Goal: Task Accomplishment & Management: Complete application form

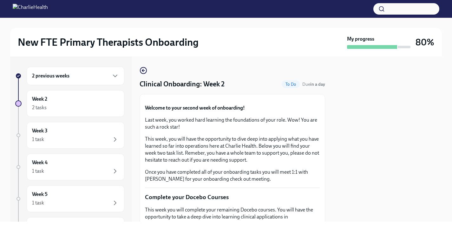
scroll to position [572, 0]
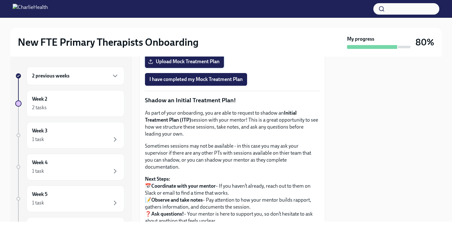
click at [170, 65] on span "Upload Mock Treatment Plan" at bounding box center [184, 61] width 70 height 6
click at [0, 0] on input "Upload Mock Treatment Plan" at bounding box center [0, 0] width 0 height 0
click at [209, 82] on span "I have completed my Mock Treatment Plan" at bounding box center [195, 79] width 93 height 6
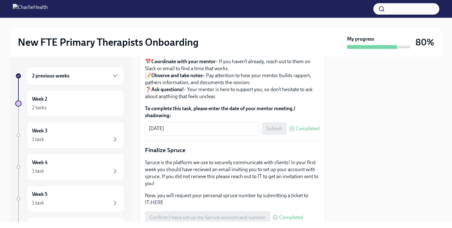
scroll to position [567, 0]
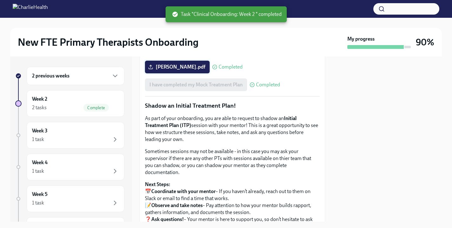
click at [190, 70] on span "[PERSON_NAME].pdf" at bounding box center [177, 67] width 56 height 6
click at [0, 0] on input "[PERSON_NAME].pdf" at bounding box center [0, 0] width 0 height 0
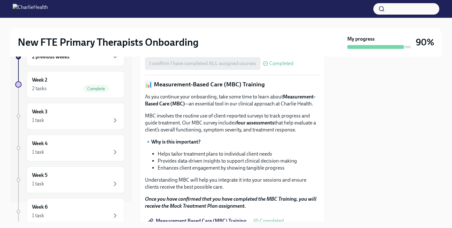
scroll to position [262, 0]
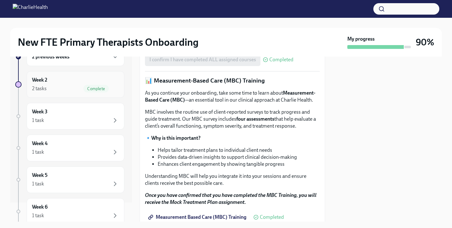
click at [95, 85] on div "Complete" at bounding box center [95, 89] width 25 height 8
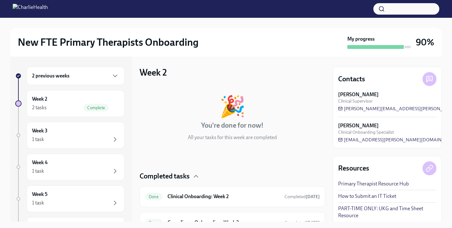
click at [92, 76] on div "2 previous weeks" at bounding box center [75, 76] width 87 height 8
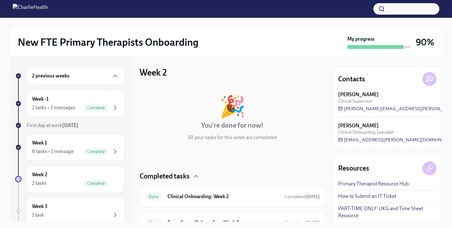
scroll to position [32, 0]
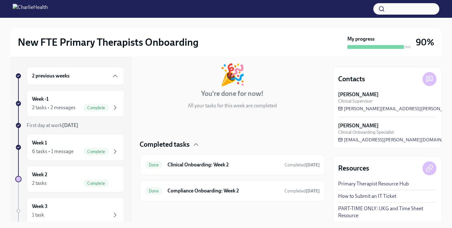
click at [89, 74] on div "2 previous weeks" at bounding box center [75, 76] width 87 height 8
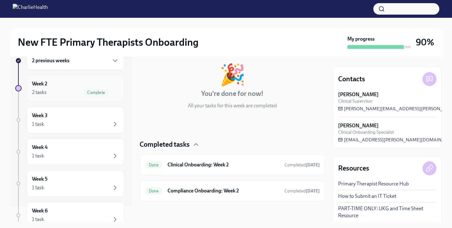
scroll to position [23, 0]
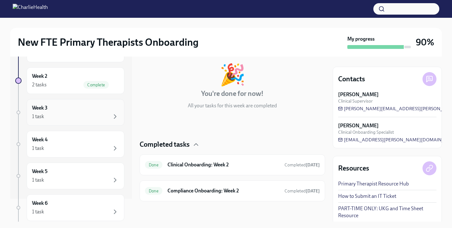
click at [93, 122] on div "Week 3 1 task" at bounding box center [76, 112] width 98 height 27
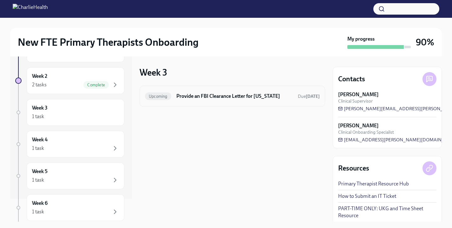
click at [186, 97] on h6 "Provide an FBI Clearance Letter for [US_STATE]" at bounding box center [234, 96] width 116 height 7
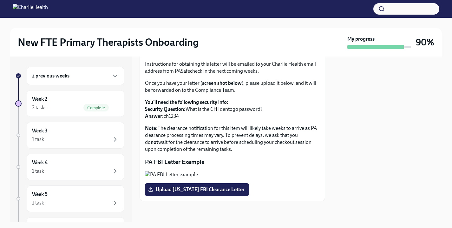
scroll to position [63, 0]
